Goal: Navigation & Orientation: Find specific page/section

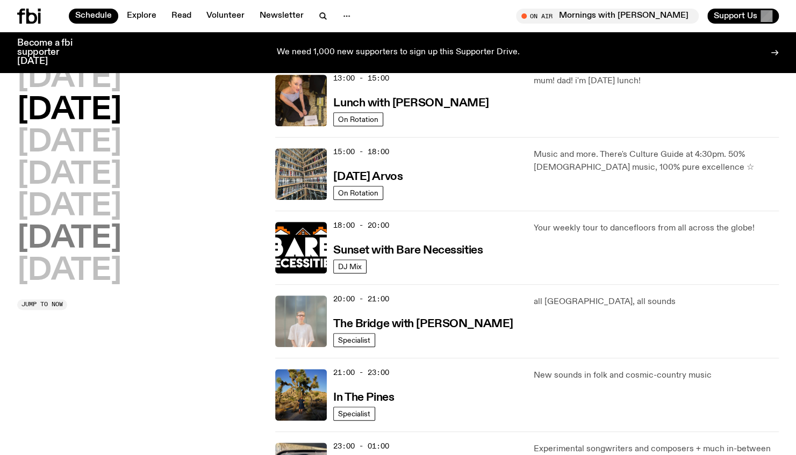
scroll to position [371, 0]
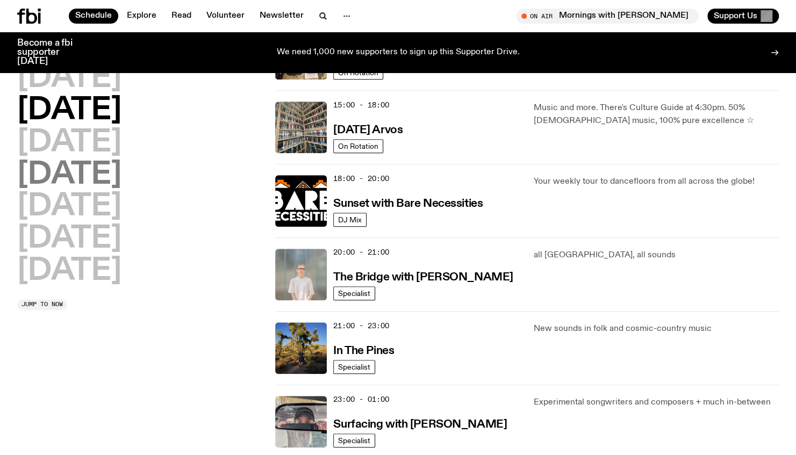
click at [57, 169] on h2 "[DATE]" at bounding box center [69, 175] width 104 height 30
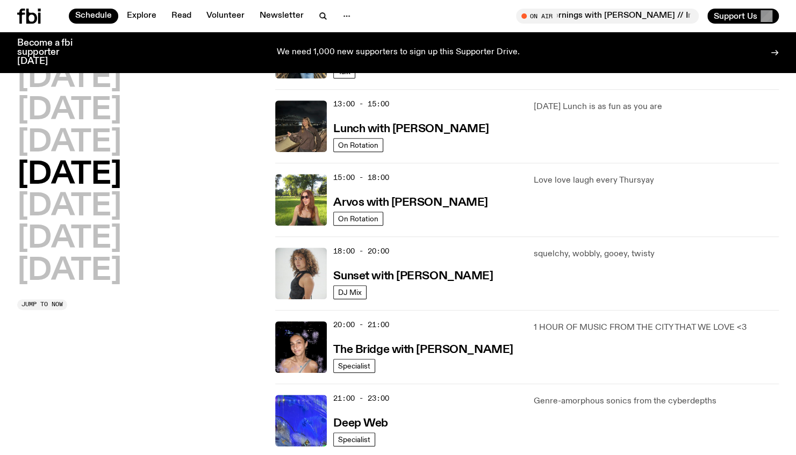
scroll to position [514, 0]
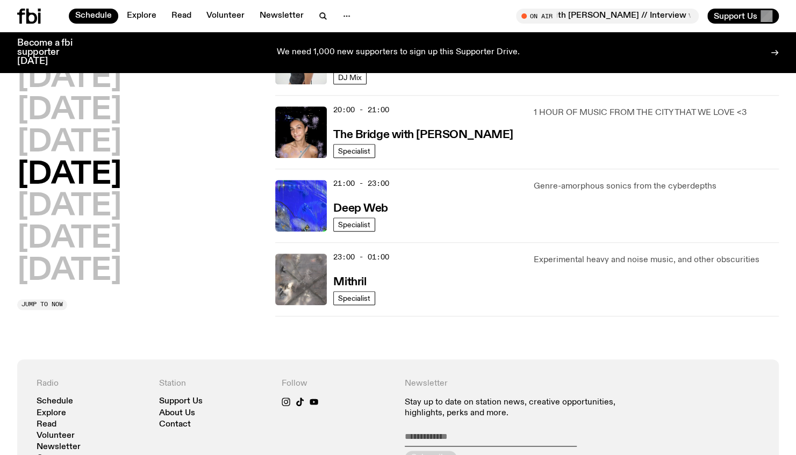
click at [308, 286] on img at bounding box center [301, 280] width 52 height 52
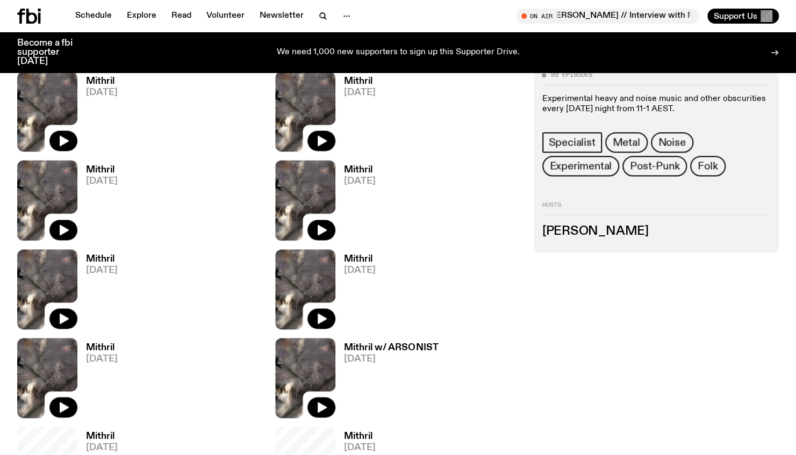
scroll to position [743, 0]
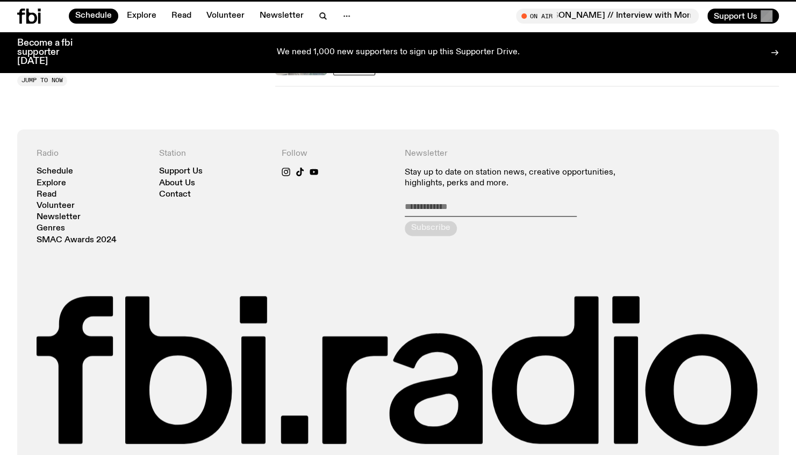
scroll to position [514, 0]
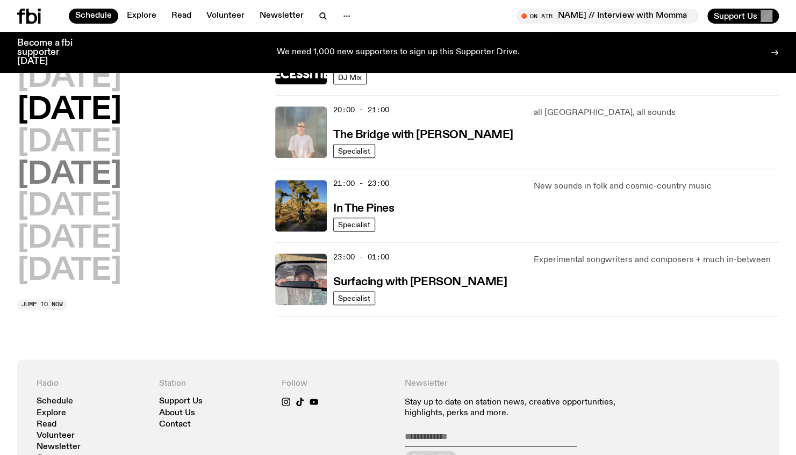
click at [96, 169] on h2 "Thursday" at bounding box center [69, 175] width 104 height 30
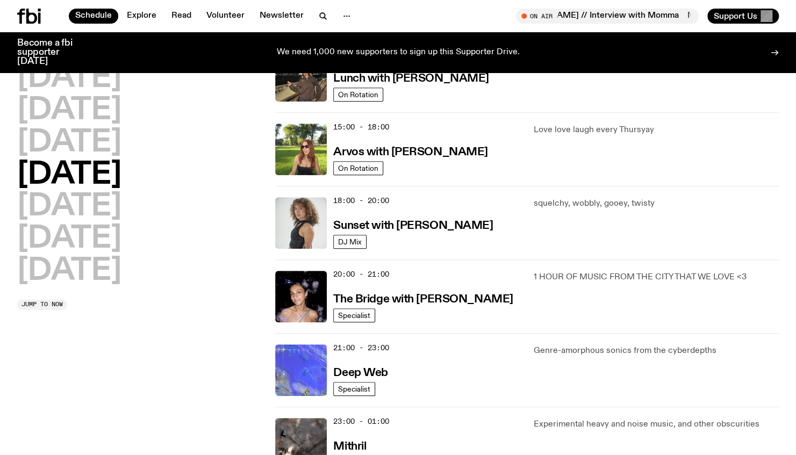
scroll to position [406, 0]
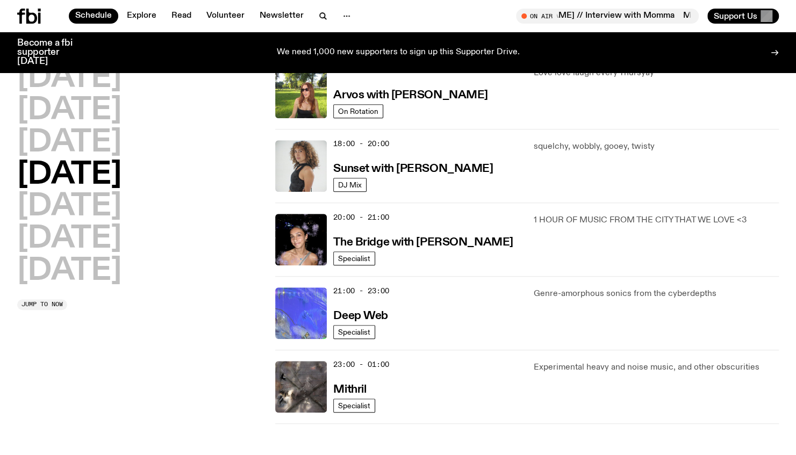
click at [312, 313] on img at bounding box center [301, 313] width 52 height 52
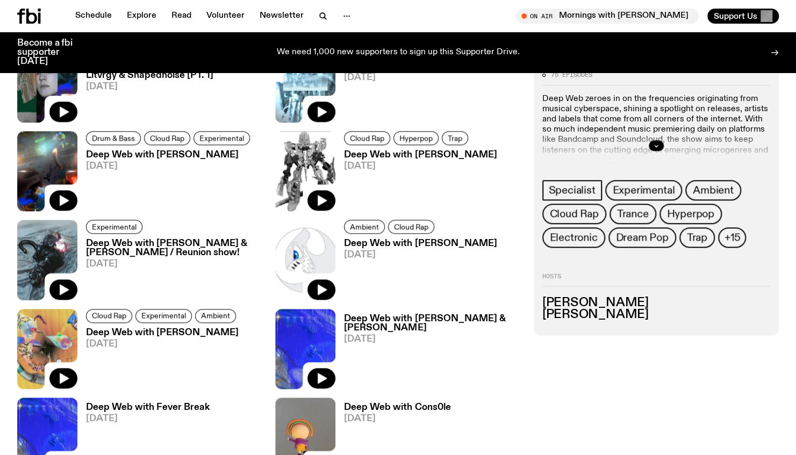
scroll to position [690, 0]
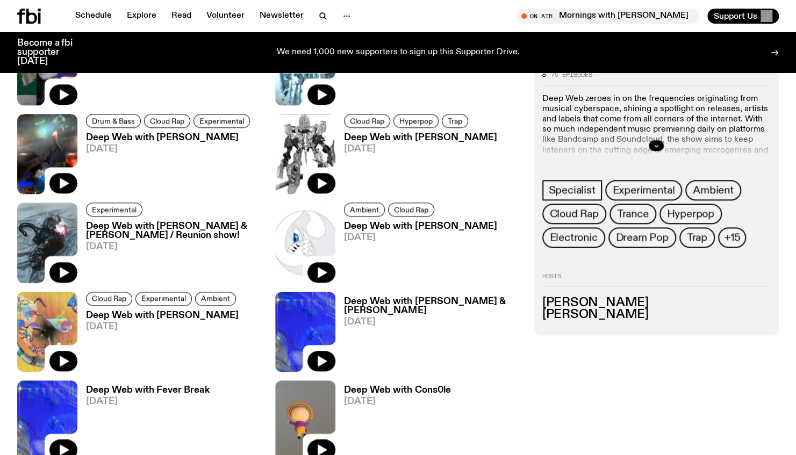
click at [145, 225] on h3 "Deep Web with Krishtie Mofazzal & Chuyi Wang / Reunion show!" at bounding box center [174, 231] width 176 height 18
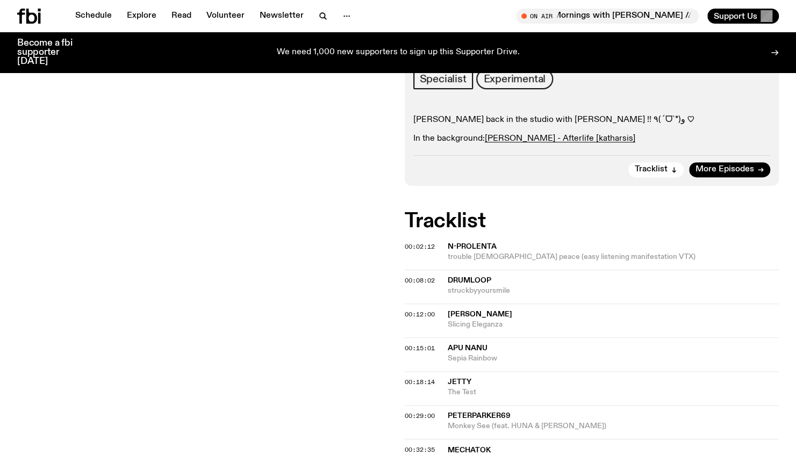
scroll to position [99, 0]
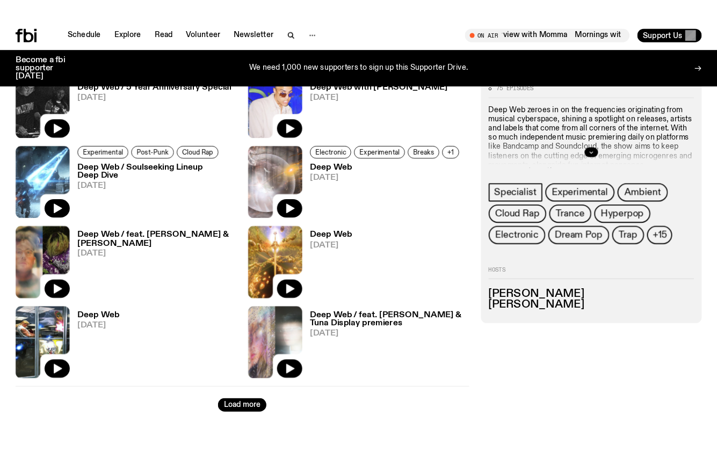
scroll to position [2355, 0]
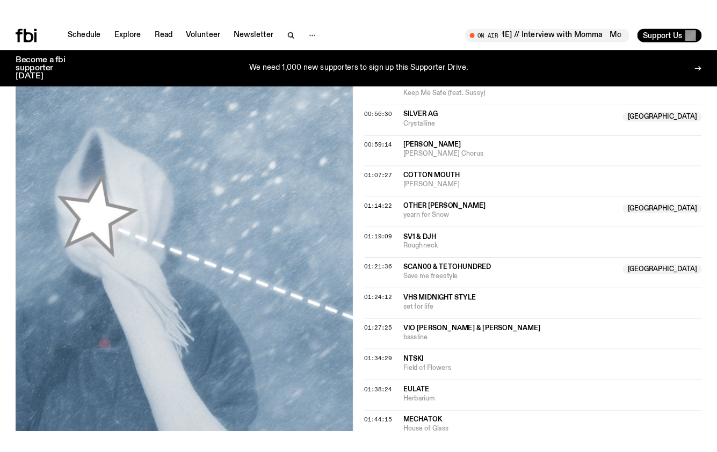
scroll to position [913, 0]
